Goal: Task Accomplishment & Management: Use online tool/utility

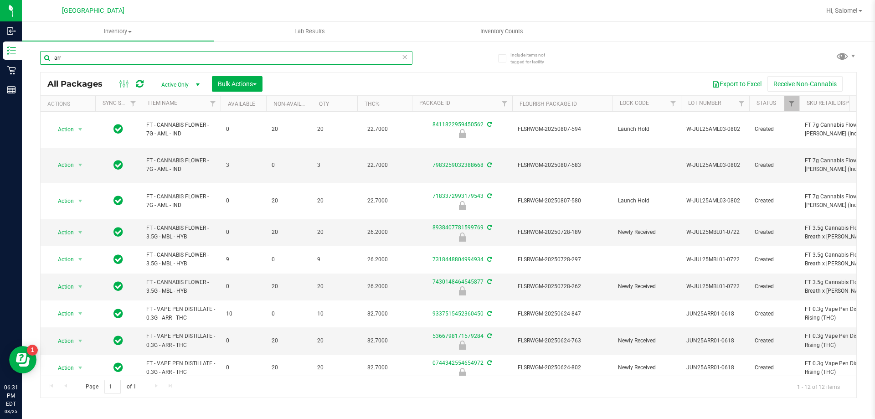
click at [107, 62] on input "arr" at bounding box center [226, 58] width 373 height 14
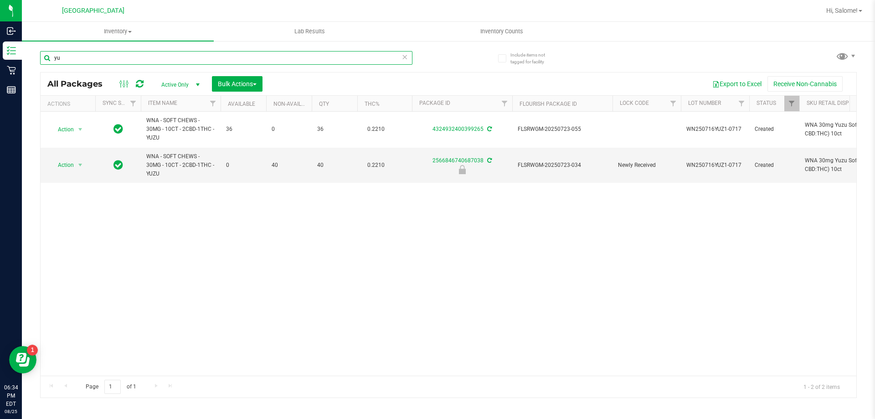
type input "y"
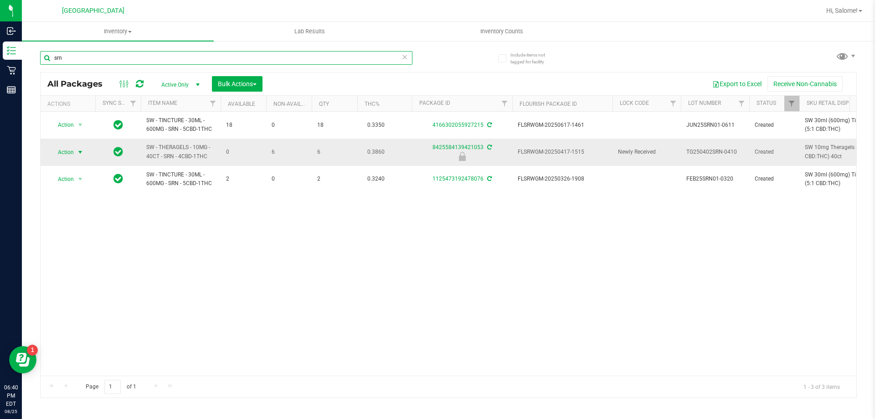
type input "srn"
click at [79, 156] on span "select" at bounding box center [80, 152] width 11 height 13
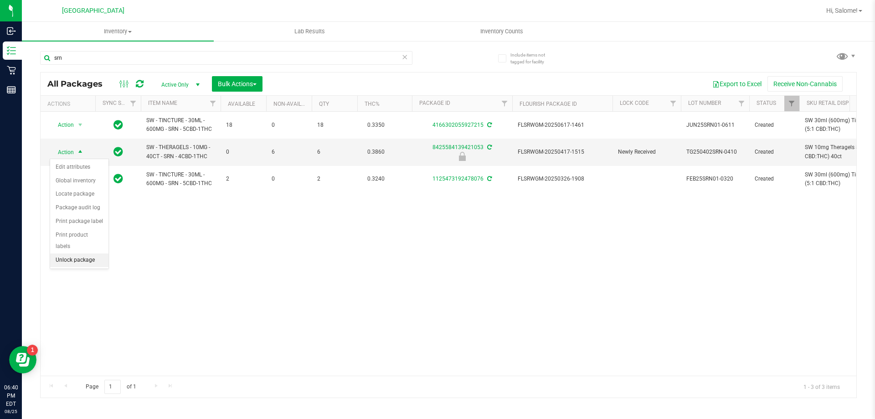
click at [88, 254] on li "Unlock package" at bounding box center [79, 261] width 58 height 14
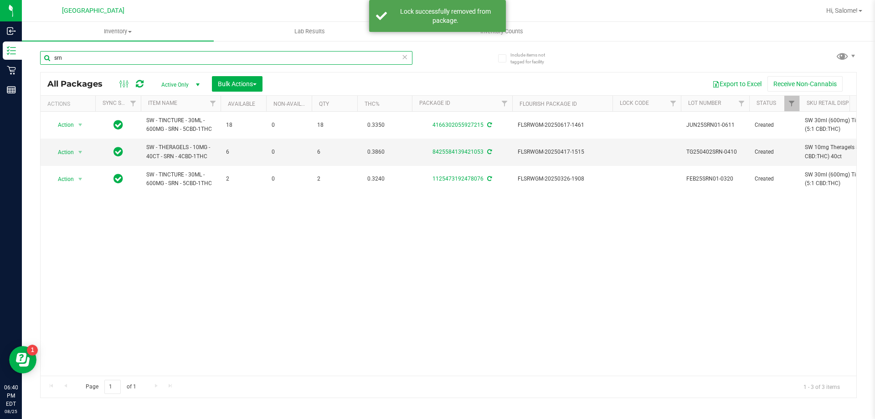
click at [217, 54] on input "srn" at bounding box center [226, 58] width 373 height 14
click at [216, 53] on input "srn" at bounding box center [226, 58] width 373 height 14
